Goal: Task Accomplishment & Management: Manage account settings

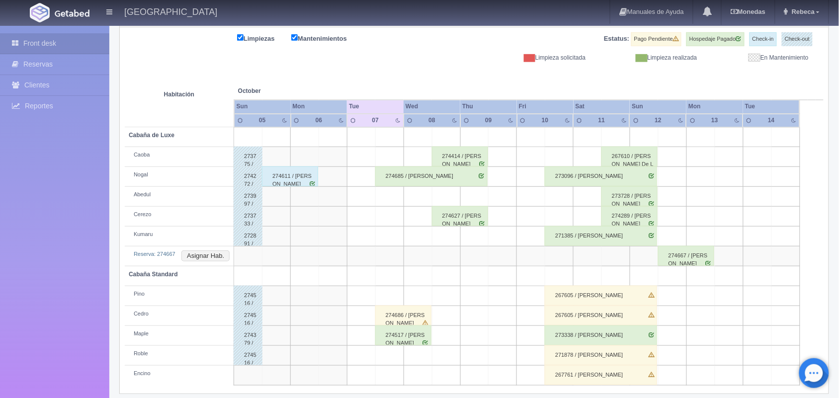
scroll to position [133, 0]
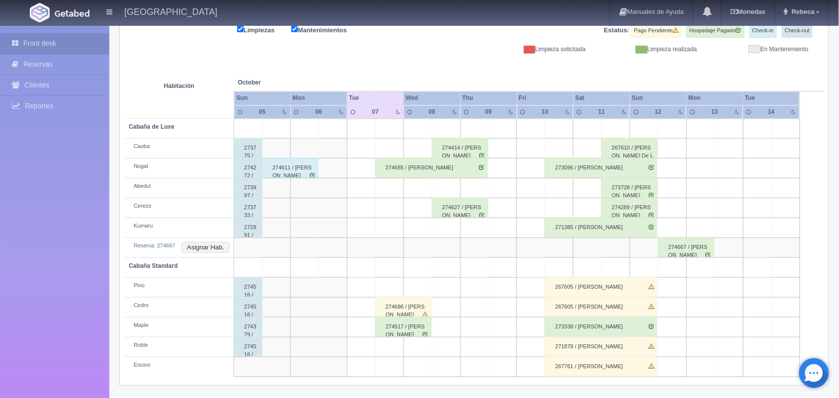
click at [423, 343] on td at bounding box center [417, 347] width 28 height 20
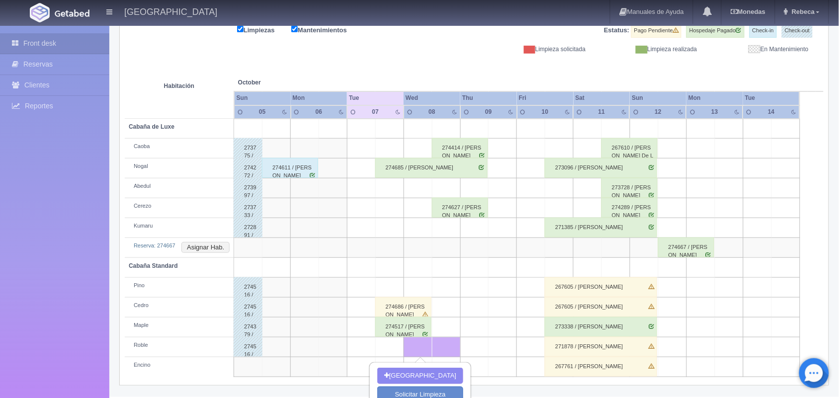
click at [53, 334] on div "Front desk Reservas Clientes Reportes Reporte del día Concentrado de ventas Ana…" at bounding box center [54, 225] width 109 height 398
click at [462, 395] on div "Nueva Reserva Solicitar Limpieza Solicitar Mantenimiento Cancelar" at bounding box center [420, 403] width 100 height 81
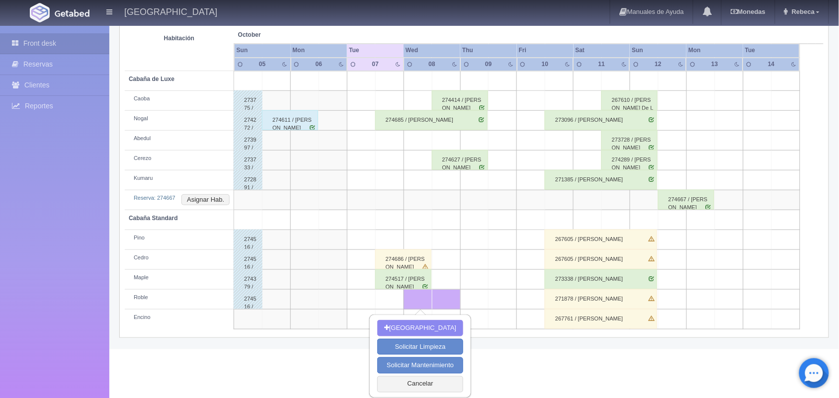
click at [462, 395] on div "Nueva Reserva Solicitar Limpieza Solicitar Mantenimiento Cancelar" at bounding box center [420, 355] width 100 height 81
click at [430, 388] on button "Cancelar" at bounding box center [420, 384] width 86 height 16
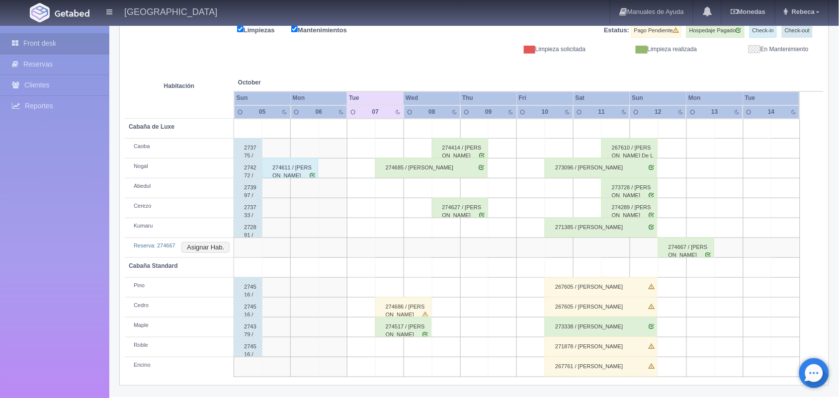
scroll to position [133, 0]
click at [430, 388] on div "Últimas Reservas Nueva Reserva Solicitar Mantenimiento Regresar 2025-10-07 Hoy …" at bounding box center [474, 196] width 724 height 403
click at [406, 331] on div "274517 / [PERSON_NAME]" at bounding box center [403, 327] width 56 height 20
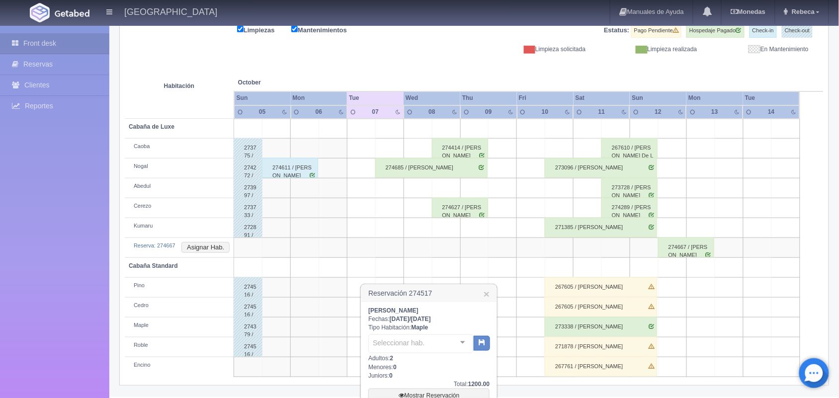
scroll to position [181, 0]
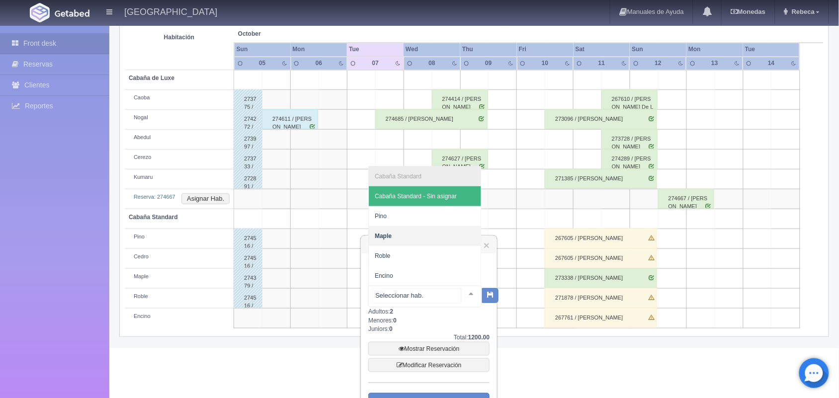
click at [463, 292] on div at bounding box center [471, 293] width 20 height 15
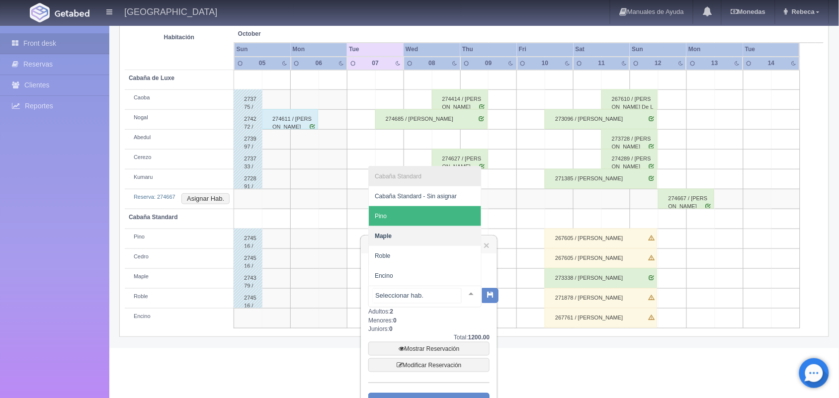
click at [439, 214] on span "Pino" at bounding box center [425, 216] width 112 height 20
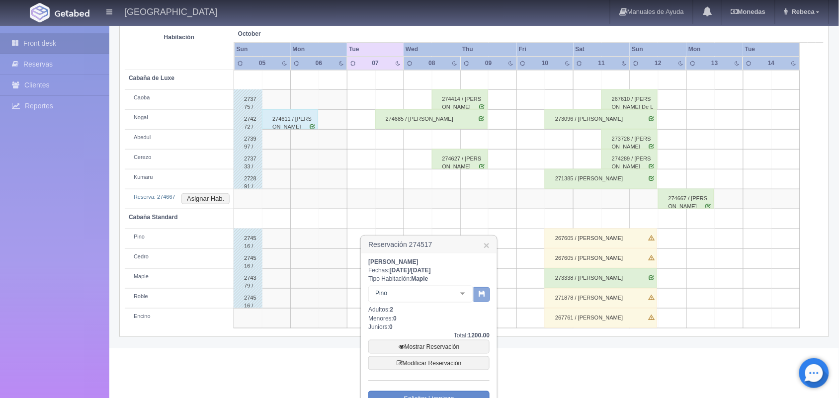
click at [482, 291] on icon "button" at bounding box center [481, 293] width 6 height 6
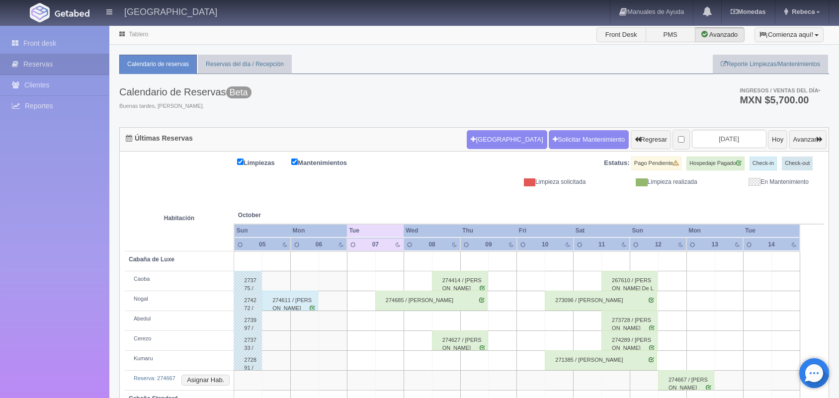
scroll to position [75, 0]
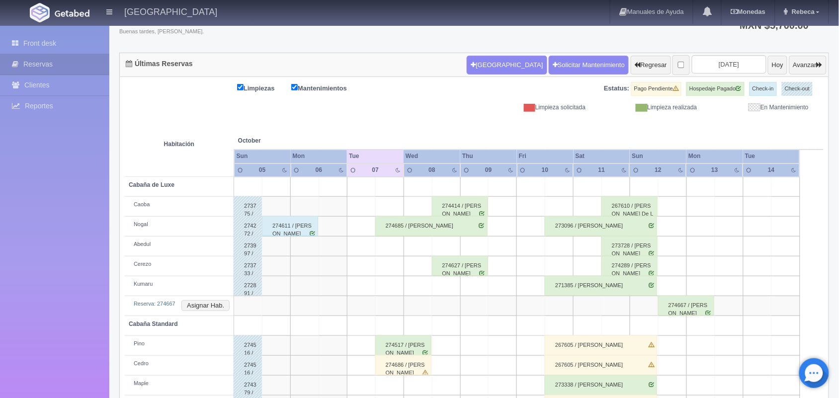
click at [402, 366] on div "274686 / [PERSON_NAME]" at bounding box center [403, 365] width 56 height 20
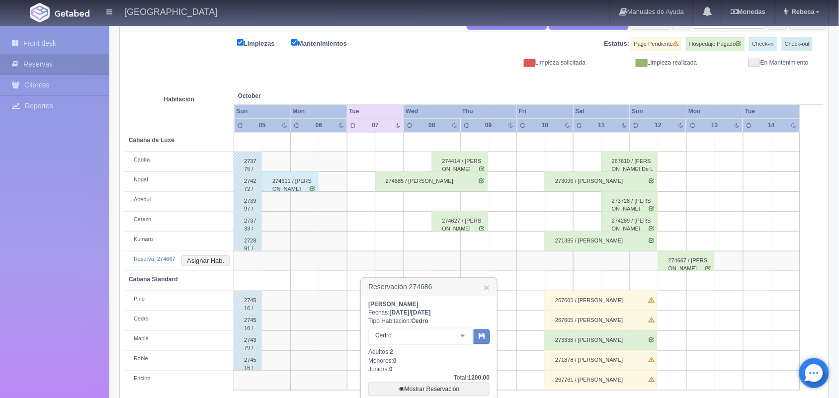
click at [495, 391] on div "[PERSON_NAME] Fechas: [DATE] / [DATE] Tipo Habitación: Cedro Cedro Cabaña Stand…" at bounding box center [428, 394] width 135 height 196
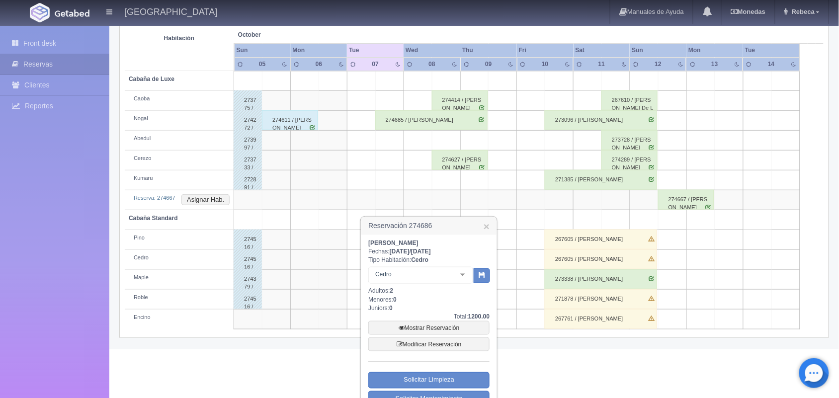
click at [495, 391] on div "[PERSON_NAME] Fechas: [DATE] / [DATE] Tipo Habitación: Cedro Cedro Cabaña Stand…" at bounding box center [428, 333] width 135 height 196
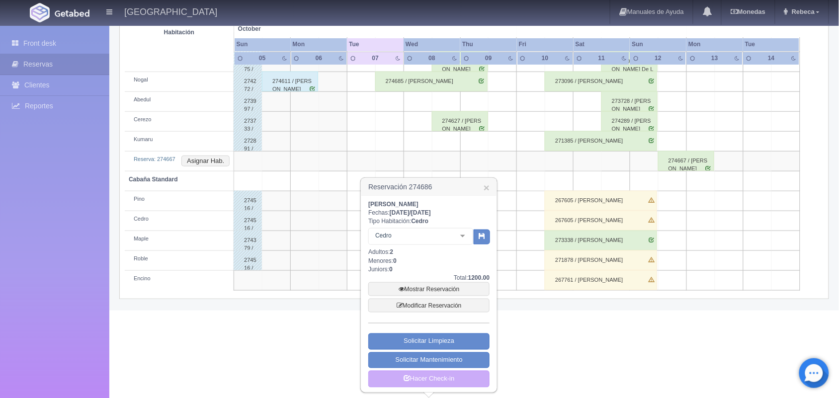
click at [495, 391] on div "[PERSON_NAME] Fechas: [DATE] / [DATE] Tipo Habitación: Cedro Cedro Cabaña Stand…" at bounding box center [428, 294] width 135 height 196
click at [443, 288] on link "Mostrar Reservación" at bounding box center [428, 289] width 121 height 14
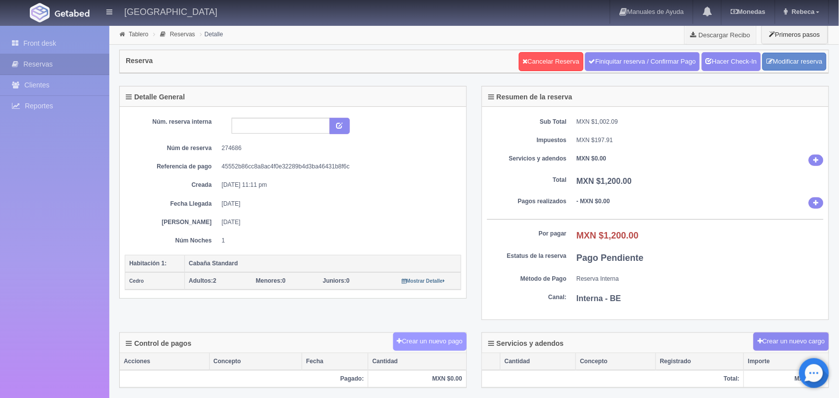
click at [425, 343] on button "Crear un nuevo pago" at bounding box center [430, 341] width 74 height 18
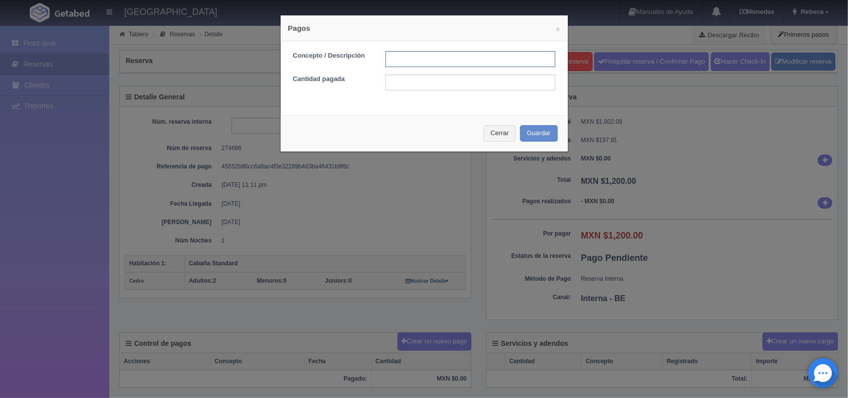
click at [413, 63] on input "text" at bounding box center [471, 59] width 170 height 16
type input "Pago transferencia"
click at [455, 86] on input "text" at bounding box center [471, 83] width 170 height 16
type input "1200.00"
click at [539, 134] on button "Guardar" at bounding box center [539, 133] width 38 height 16
